Goal: Register for event/course

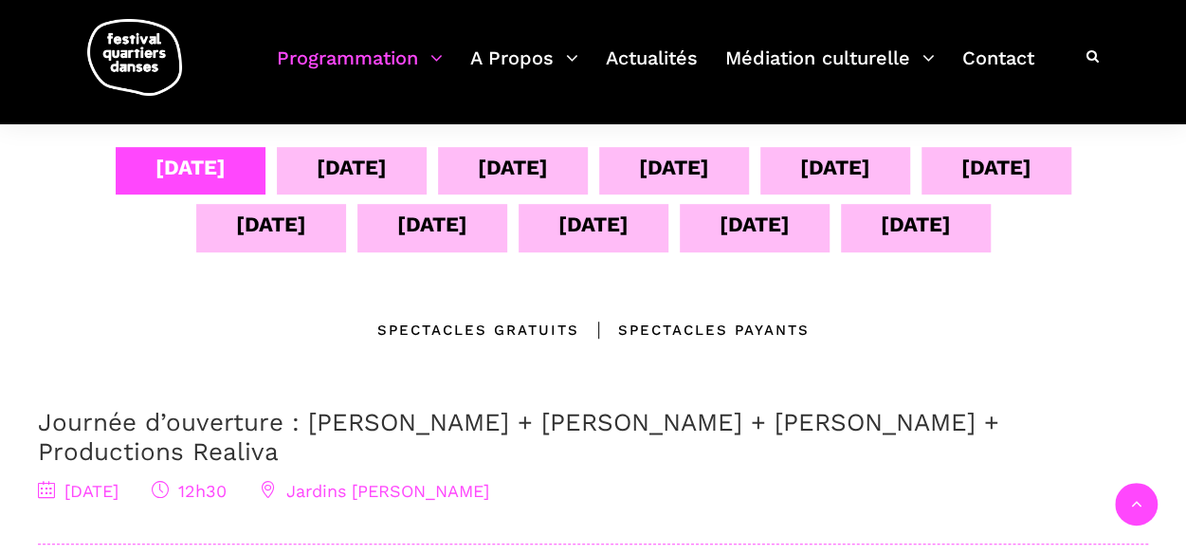
scroll to position [379, 0]
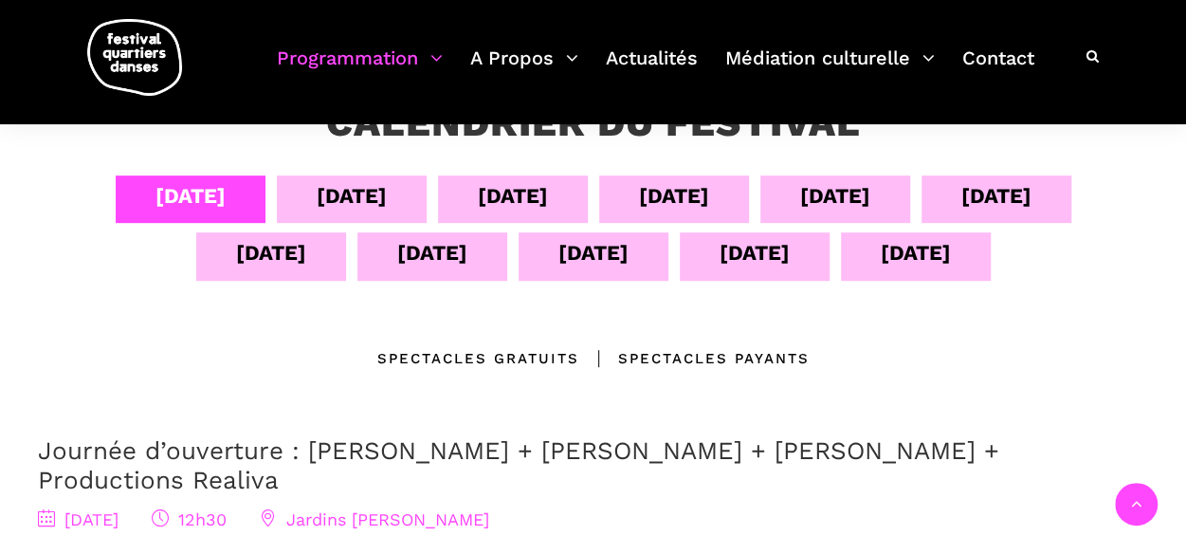
click at [465, 355] on div "Spectacles gratuits" at bounding box center [478, 358] width 202 height 23
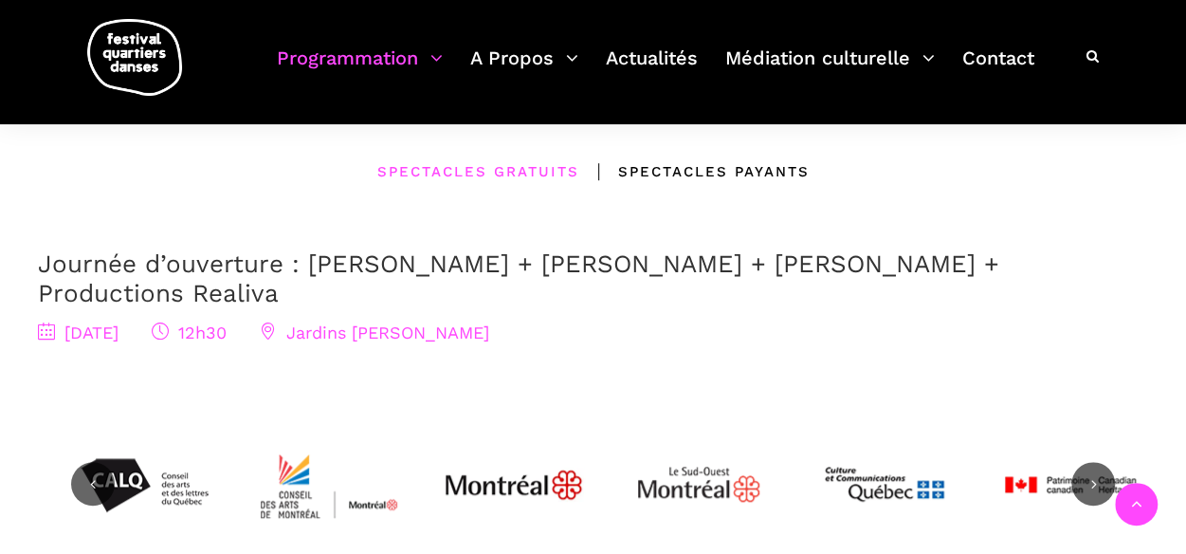
scroll to position [569, 0]
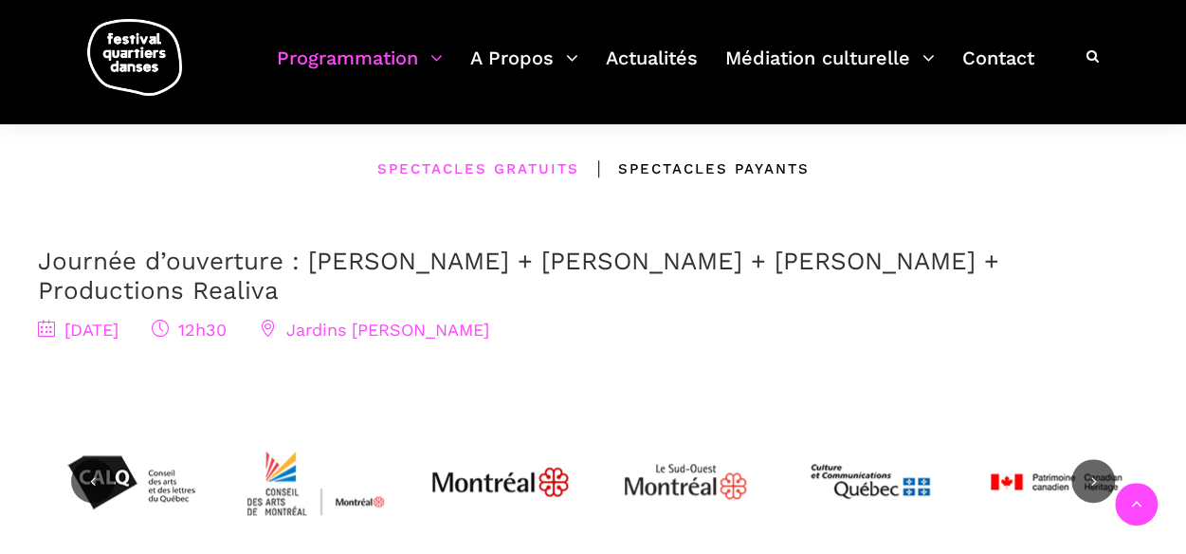
click at [216, 263] on link "Journée d’ouverture : [PERSON_NAME] + [PERSON_NAME] + [PERSON_NAME] + Productio…" at bounding box center [518, 275] width 961 height 58
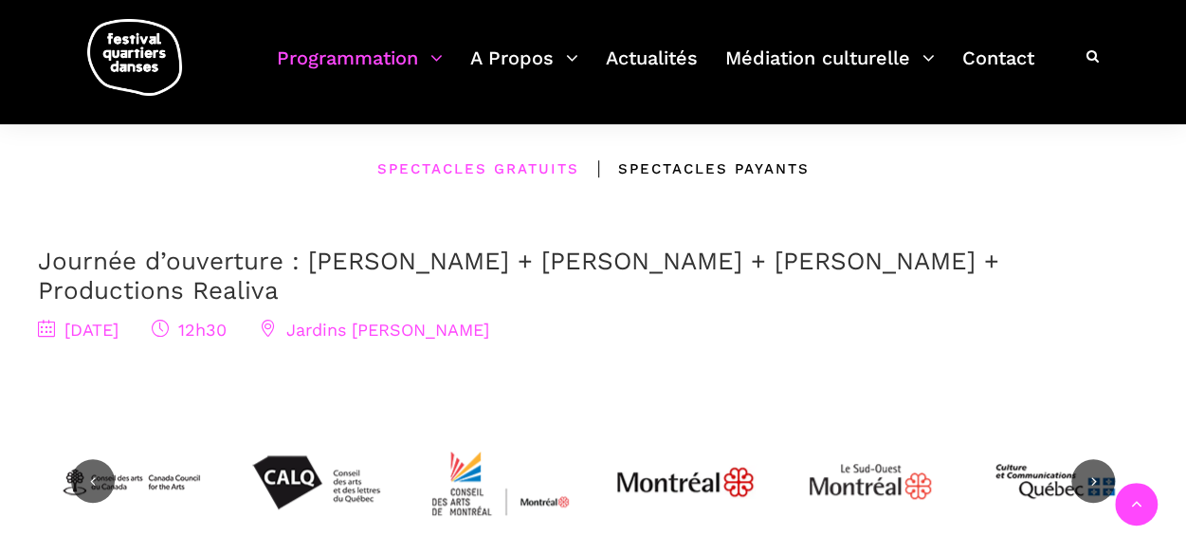
click at [274, 263] on link "Journée d’ouverture : [PERSON_NAME] + [PERSON_NAME] + [PERSON_NAME] + Productio…" at bounding box center [518, 275] width 961 height 58
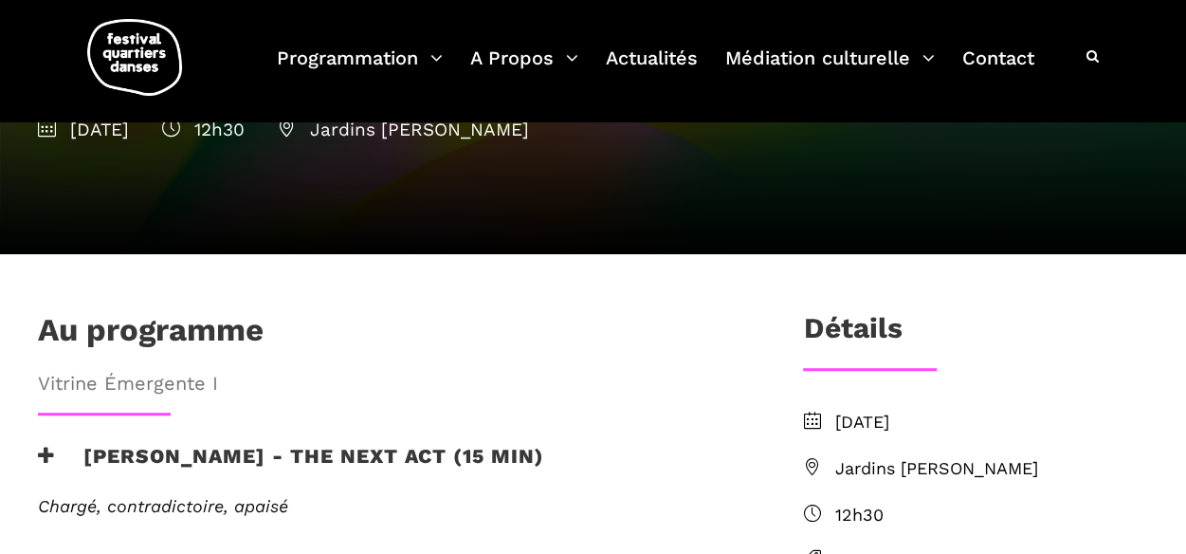
scroll to position [95, 0]
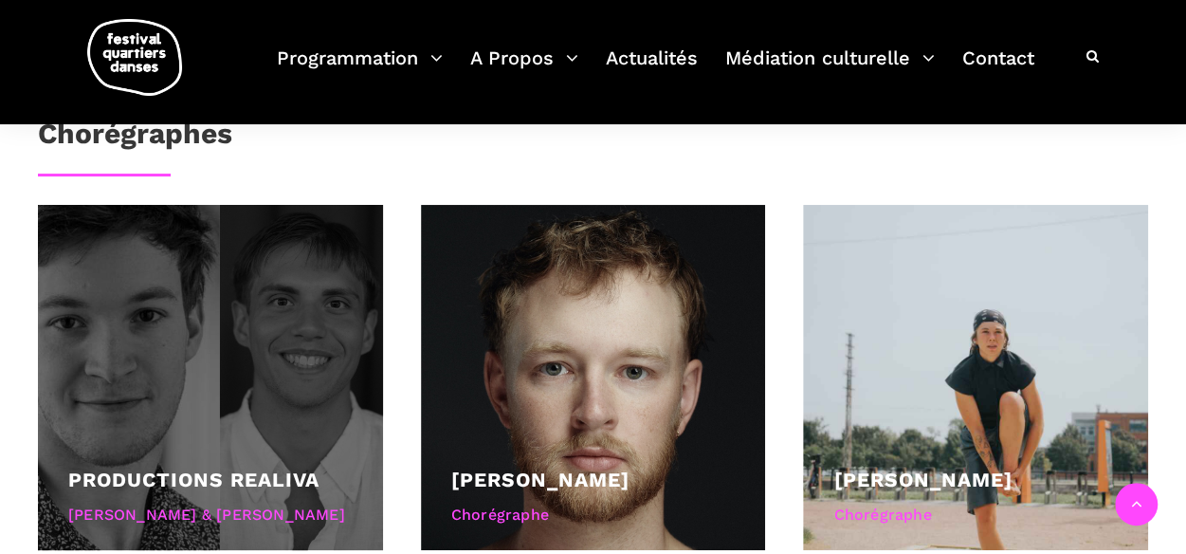
scroll to position [1232, 0]
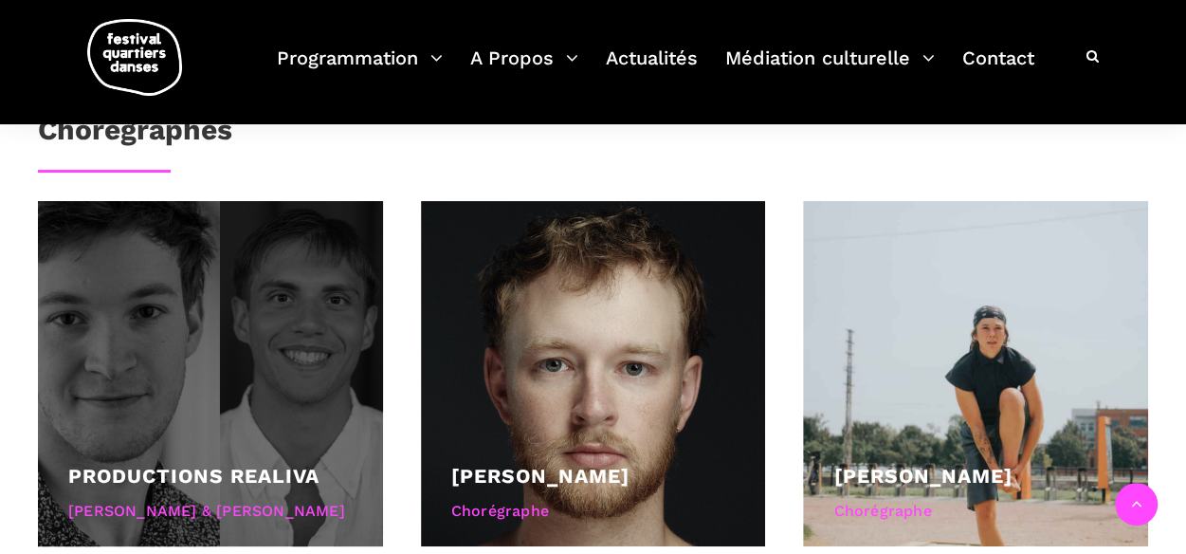
click at [165, 338] on div at bounding box center [210, 373] width 345 height 345
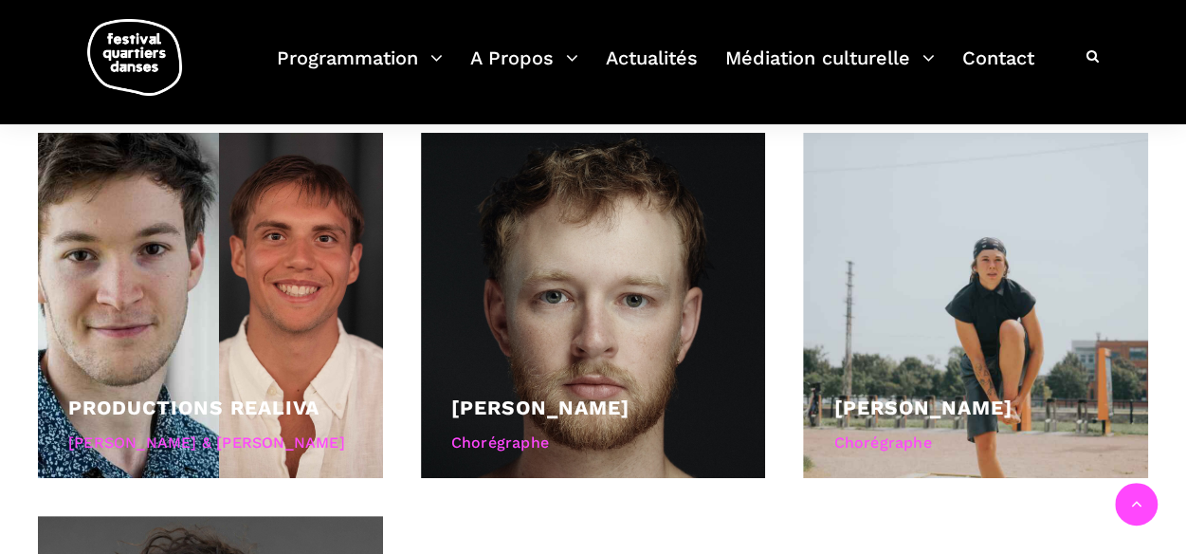
scroll to position [1294, 0]
